Goal: Task Accomplishment & Management: Complete application form

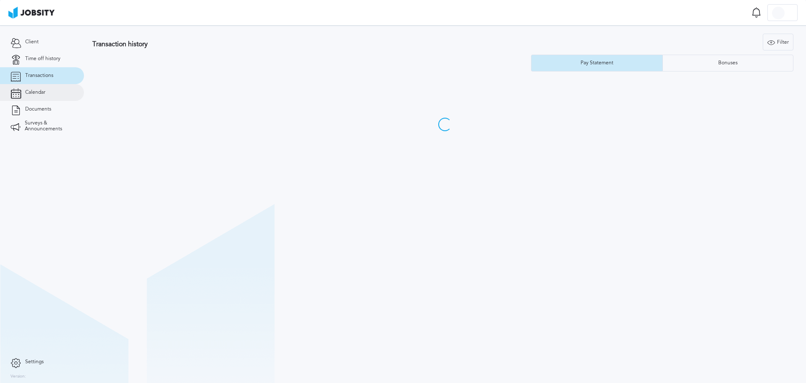
click at [36, 90] on span "Calendar" at bounding box center [35, 92] width 20 height 6
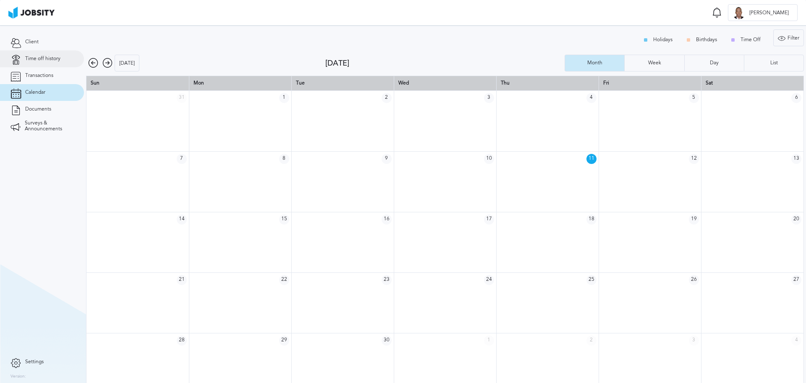
click at [53, 59] on span "Time off history" at bounding box center [42, 59] width 35 height 6
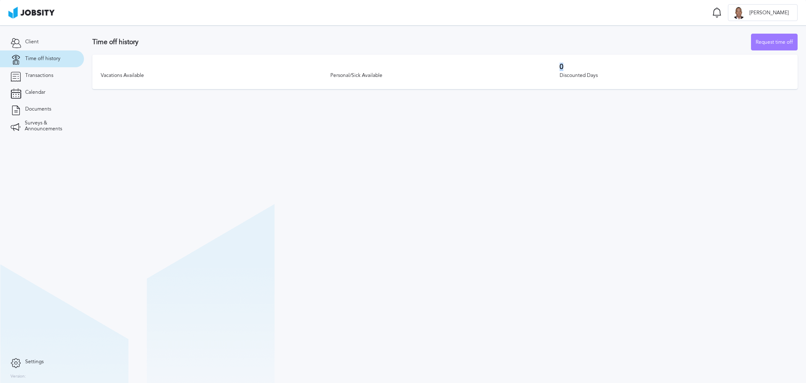
drag, startPoint x: 554, startPoint y: 65, endPoint x: 588, endPoint y: 70, distance: 34.8
click at [588, 70] on div "Vacations Available Personal/Sick Available 0 Discounted Days" at bounding box center [444, 72] width 705 height 34
click at [588, 70] on h3 "0" at bounding box center [675, 67] width 230 height 8
click at [782, 39] on div "Request time off" at bounding box center [775, 42] width 46 height 17
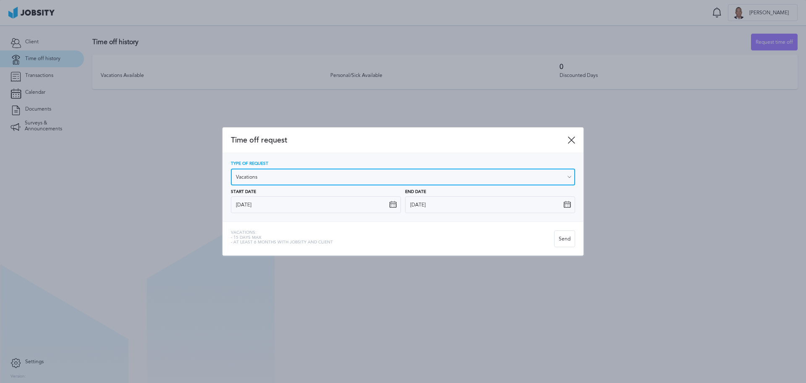
click at [353, 172] on input "Vacations" at bounding box center [403, 176] width 344 height 17
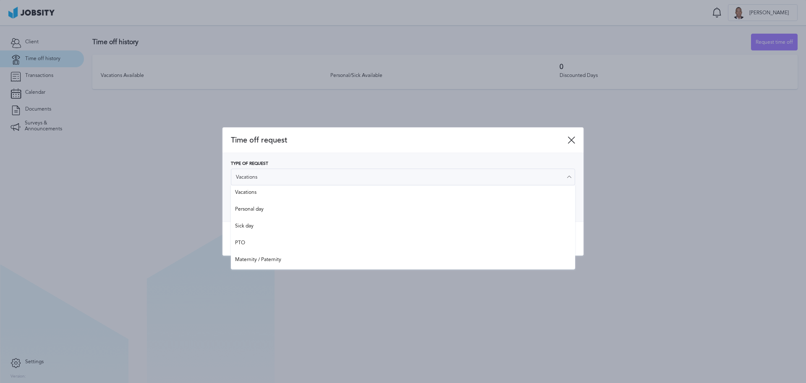
click at [340, 160] on div "Type of Request Vacations Vacations Personal day Sick day PTO Maternity / Pater…" at bounding box center [403, 187] width 361 height 68
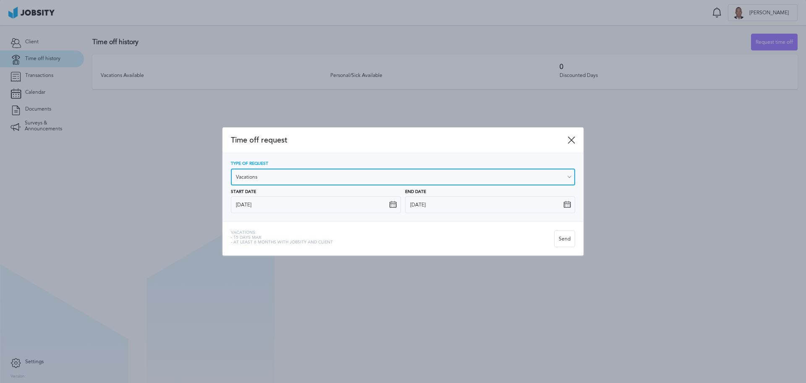
click at [329, 175] on input "Vacations" at bounding box center [403, 176] width 344 height 17
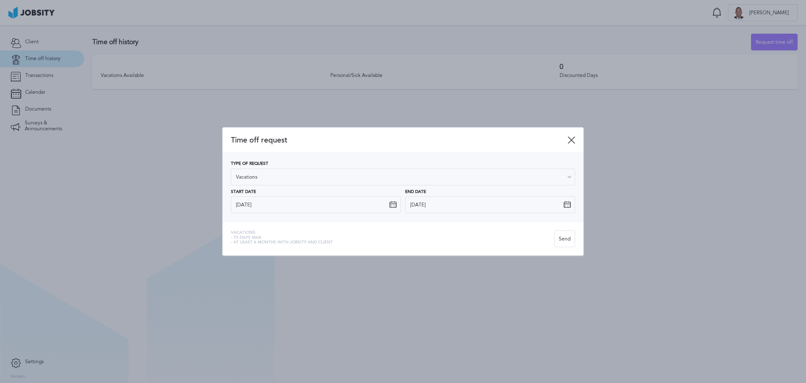
click at [261, 192] on div "Type of Request Vacations Vacations Personal day Sick day PTO Maternity / Pater…" at bounding box center [403, 187] width 344 height 52
click at [333, 204] on input "[DATE]" at bounding box center [316, 204] width 170 height 17
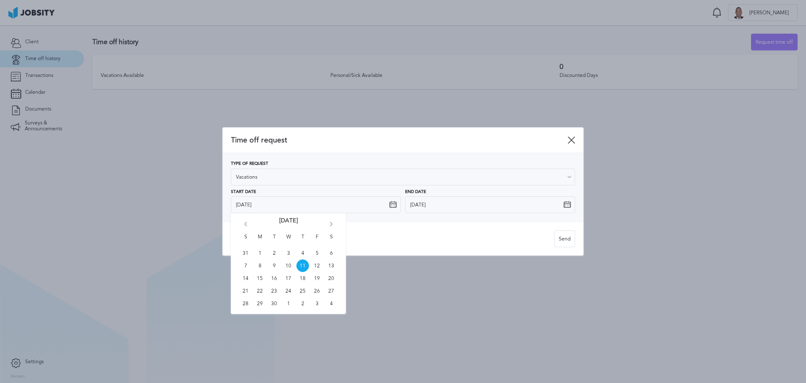
click at [331, 224] on icon "Go forward 1 month" at bounding box center [332, 226] width 8 height 8
click at [274, 265] on span "7" at bounding box center [274, 265] width 13 height 13
type input "[DATE]"
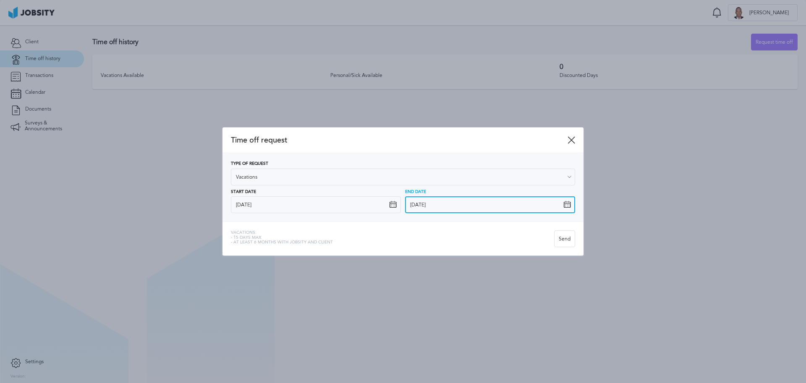
click at [475, 206] on input "[DATE]" at bounding box center [490, 204] width 170 height 17
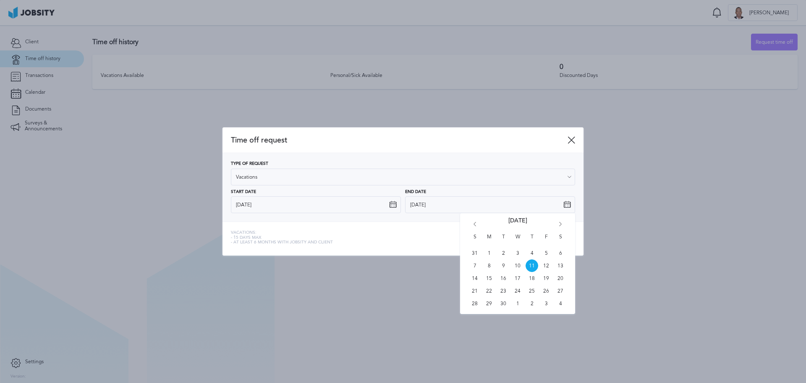
click at [559, 225] on icon "Go forward 1 month" at bounding box center [561, 226] width 8 height 8
click at [517, 265] on span "8" at bounding box center [517, 265] width 13 height 13
type input "[DATE]"
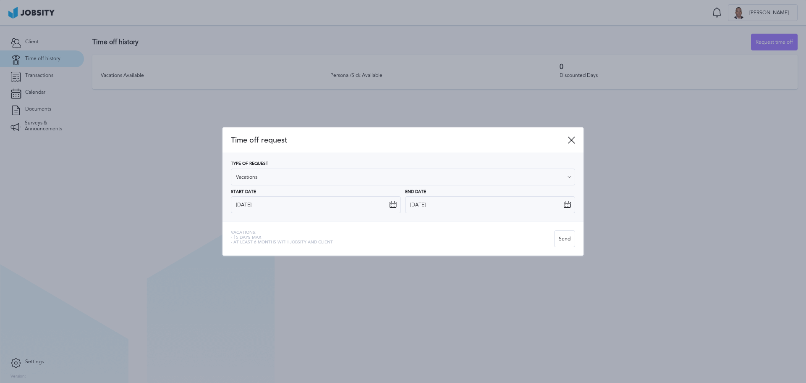
click at [470, 143] on span "Time off request" at bounding box center [399, 140] width 337 height 9
click at [572, 140] on icon at bounding box center [572, 140] width 8 height 8
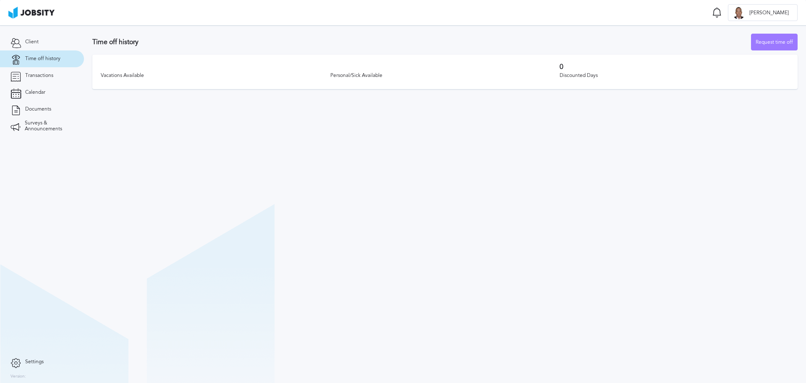
click at [157, 18] on section "Time off Notifications [PERSON_NAME] all as seen No notifications to show ... J…" at bounding box center [403, 12] width 806 height 25
click at [39, 43] on link "Client" at bounding box center [42, 42] width 84 height 17
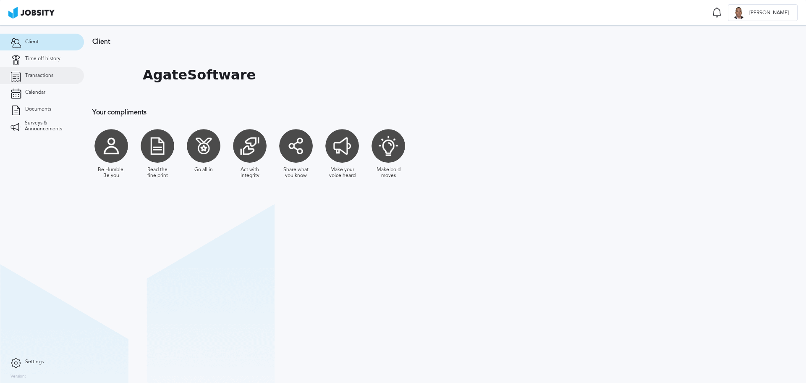
click at [42, 73] on span "Transactions" at bounding box center [39, 76] width 28 height 6
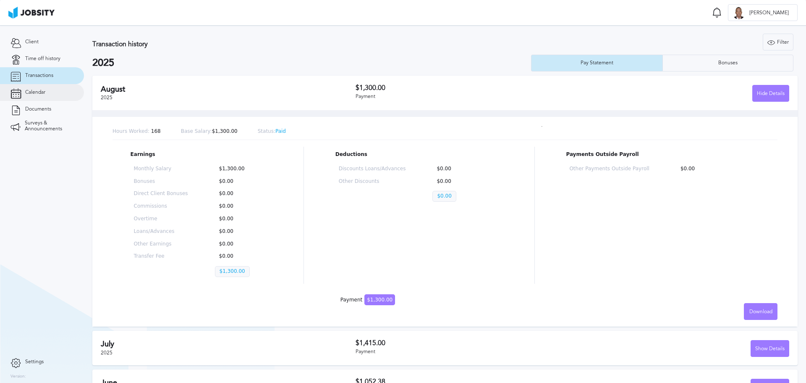
click at [30, 93] on span "Calendar" at bounding box center [35, 92] width 20 height 6
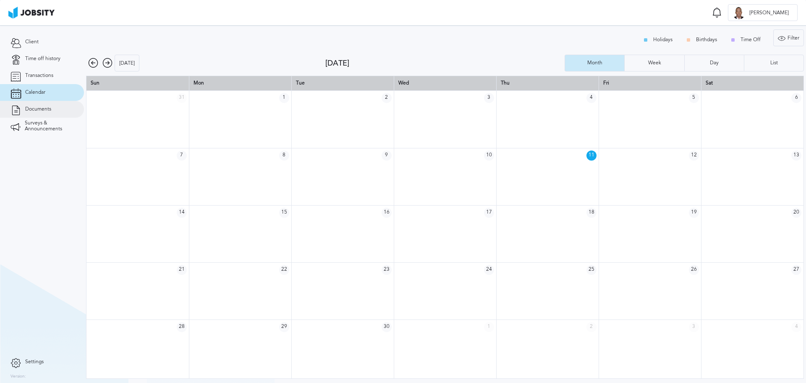
click at [35, 104] on link "Documents" at bounding box center [42, 109] width 84 height 17
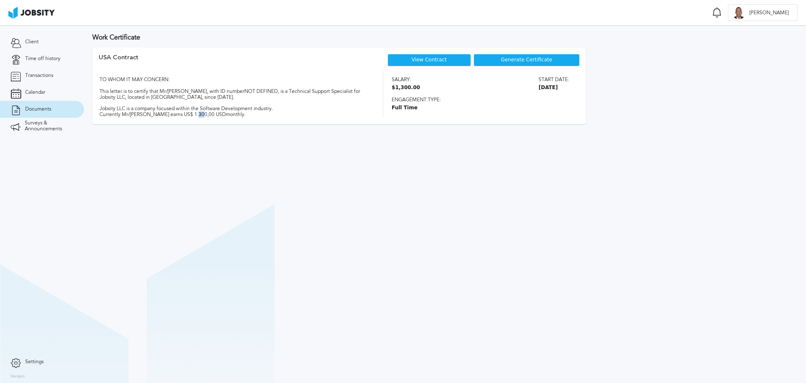
click at [190, 132] on section "Work Certificate USA [DEMOGRAPHIC_DATA] View Contract Generate Certificate TO W…" at bounding box center [445, 203] width 722 height 357
